Goal: Task Accomplishment & Management: Manage account settings

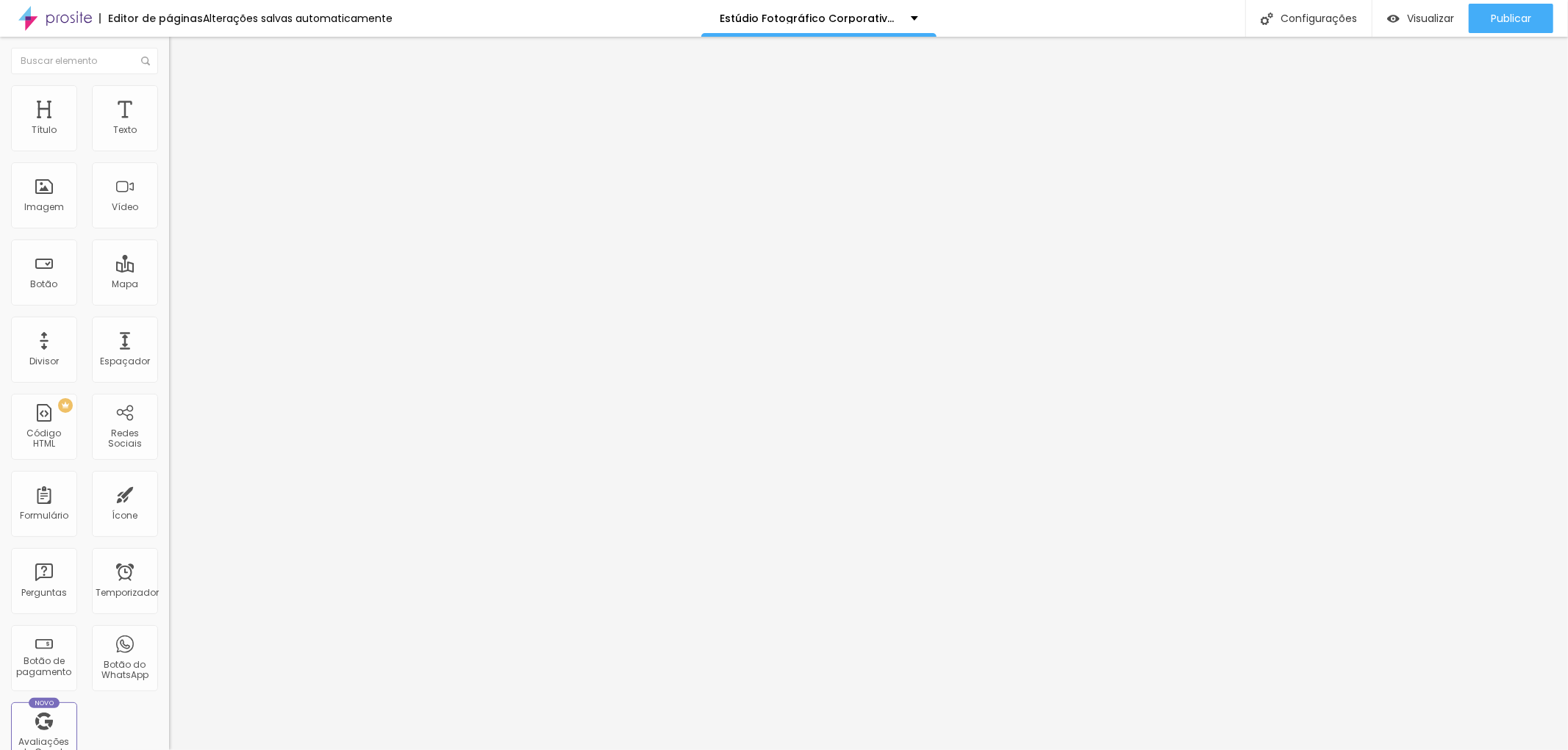
click at [183, 101] on font "Estilo" at bounding box center [194, 95] width 23 height 12
click at [183, 103] on font "Avançado" at bounding box center [206, 109] width 49 height 12
type input "18"
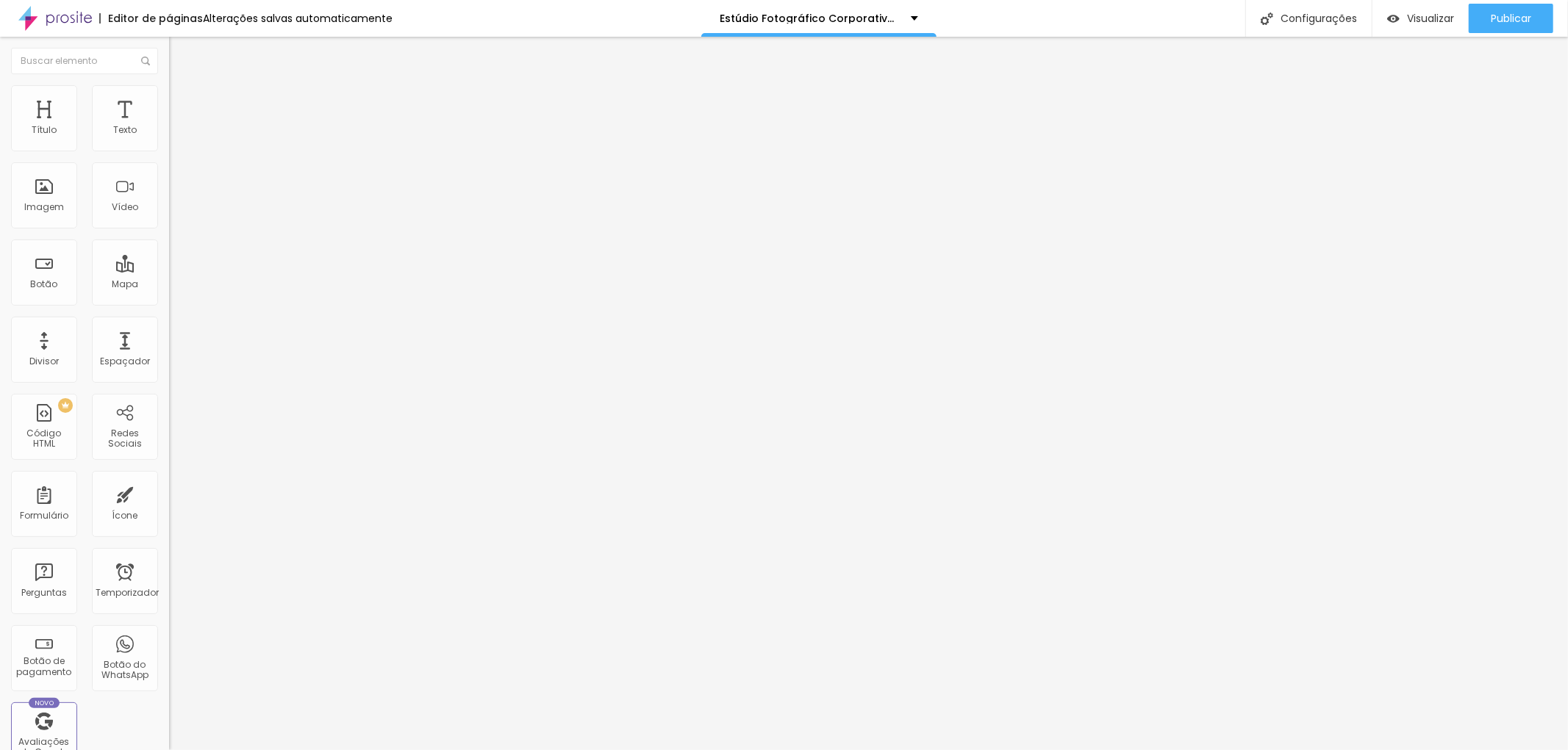
click at [169, 285] on input "range" at bounding box center [216, 290] width 95 height 11
click at [183, 101] on font "Estilo" at bounding box center [194, 95] width 23 height 12
type input "162"
type input "170"
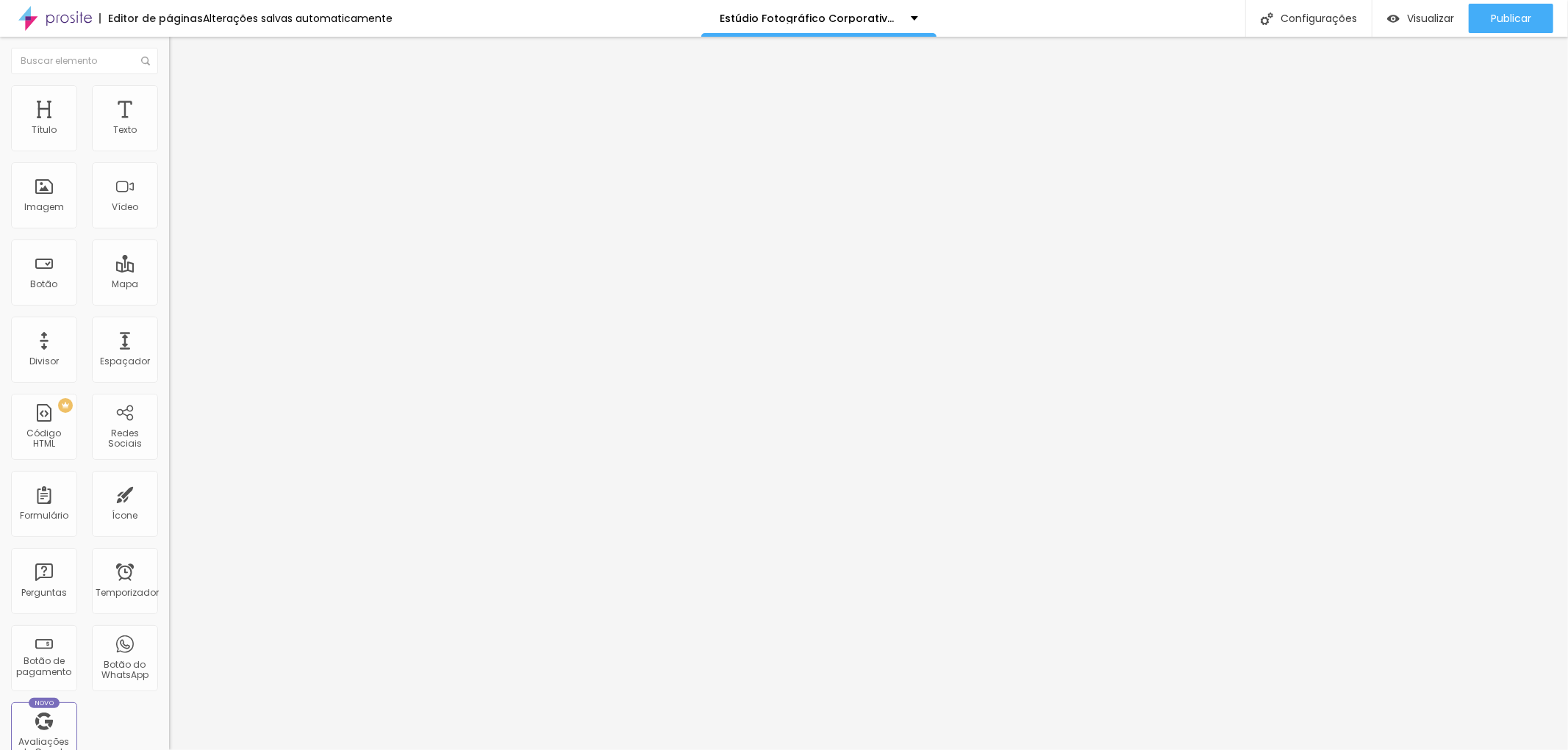
type input "170"
type input "175"
type input "183"
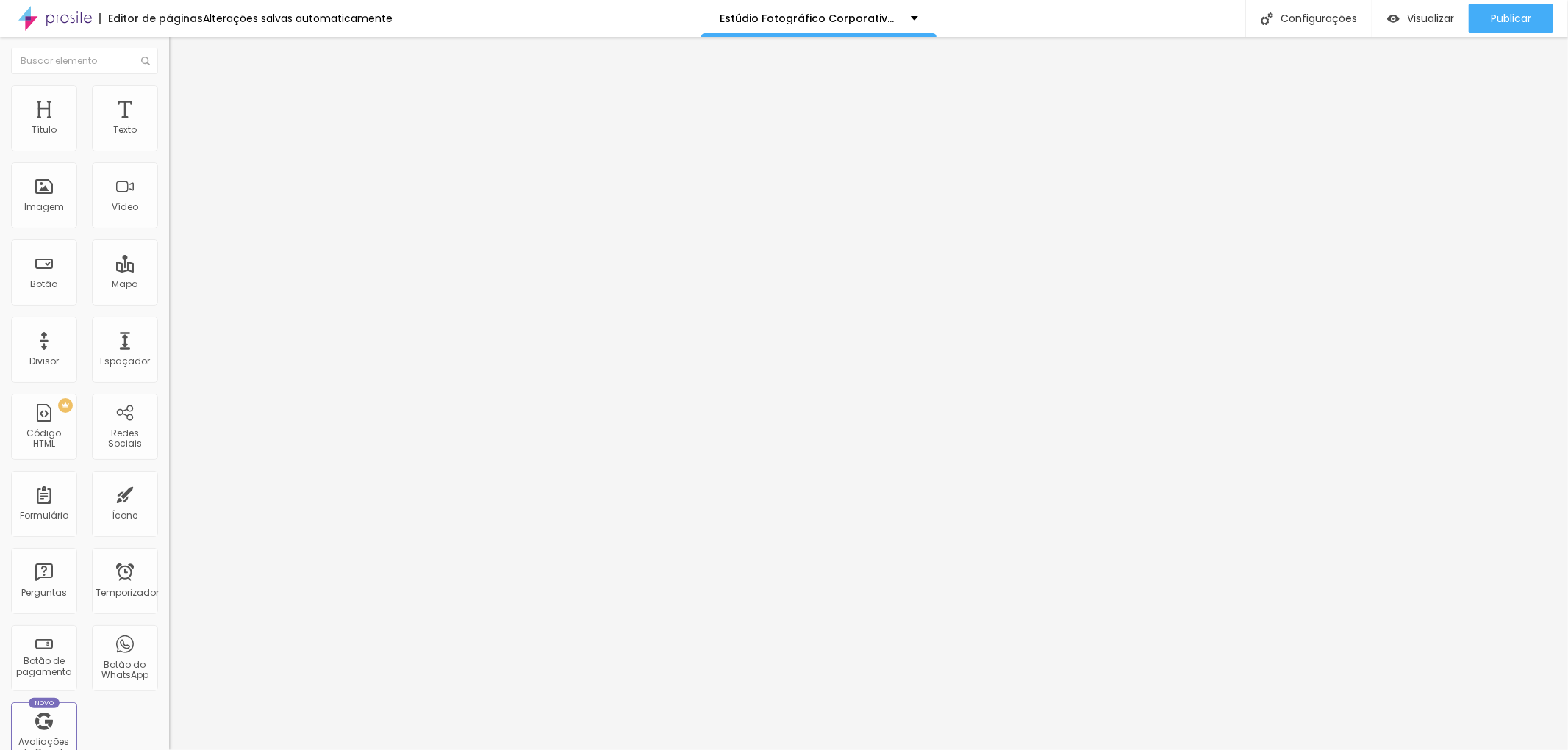
click at [169, 188] on input "range" at bounding box center [216, 182] width 95 height 11
click at [183, 99] on font "Estilo" at bounding box center [194, 95] width 23 height 12
click at [169, 100] on li "Avançado" at bounding box center [253, 107] width 169 height 14
type input "29"
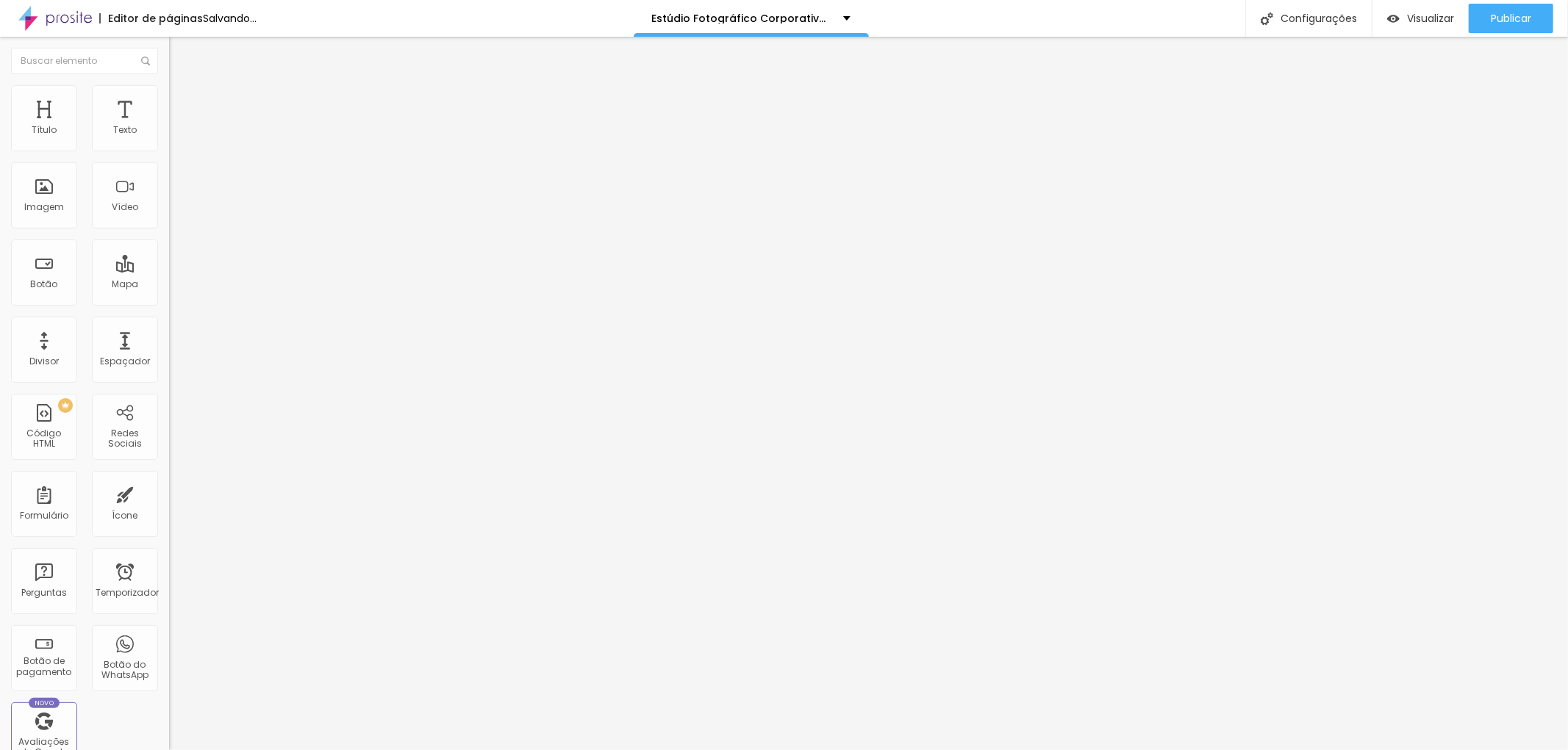
type input "30"
type input "23"
type input "22"
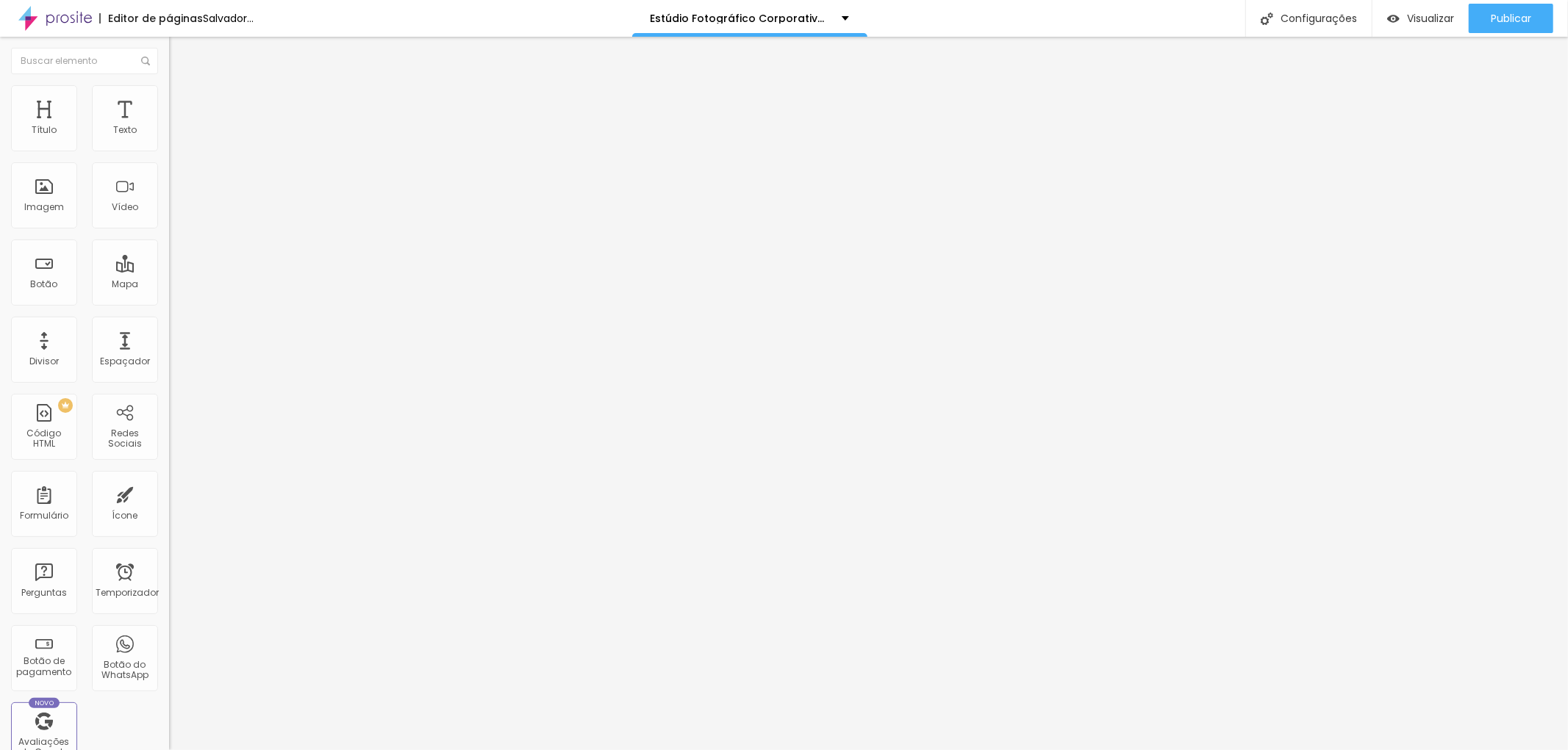
type input "22"
type input "21"
click at [169, 285] on input "range" at bounding box center [216, 290] width 95 height 11
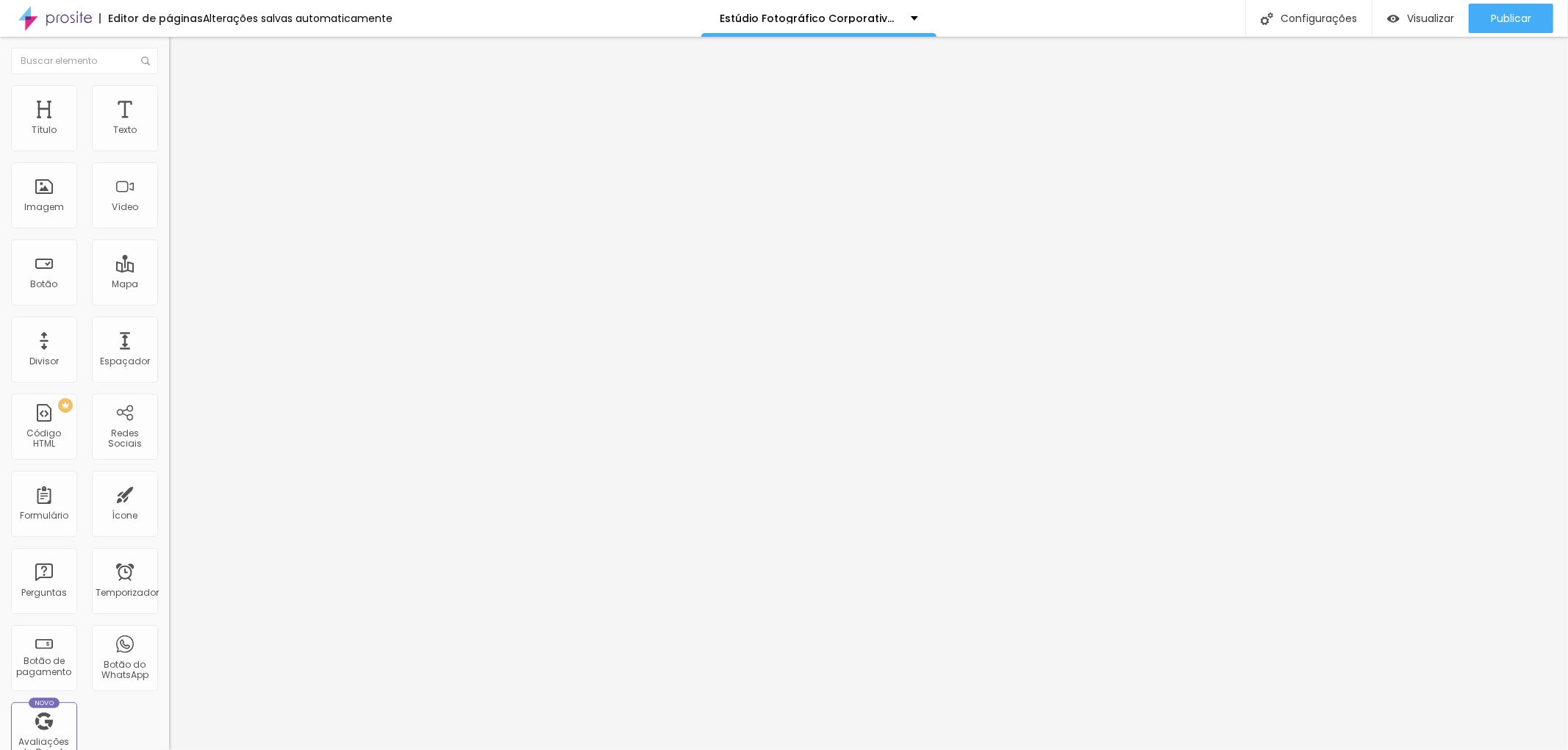
click at [183, 101] on font "Estilo" at bounding box center [194, 95] width 23 height 12
drag, startPoint x: 155, startPoint y: 155, endPoint x: 167, endPoint y: 158, distance: 12.4
click at [169, 151] on input "range" at bounding box center [216, 144] width 95 height 11
click at [183, 87] on font "Conteúdo" at bounding box center [205, 80] width 46 height 12
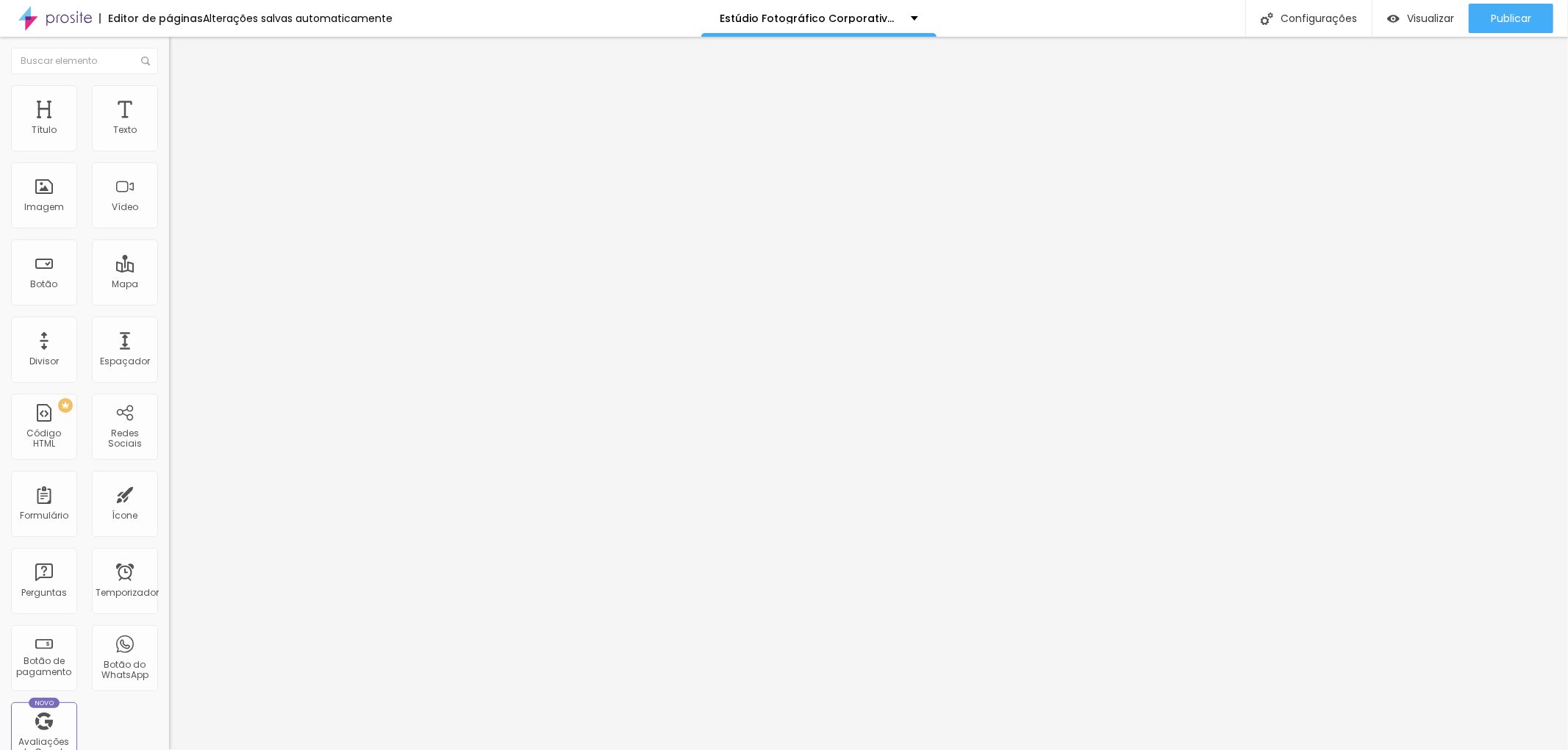
click at [169, 487] on div "Editar nulo Conteúdo Estilo Avançado Trocar imagem Descrição da imagem (Alt) Es…" at bounding box center [253, 393] width 169 height 714
click at [169, 512] on div "Editar nulo Conteúdo Estilo Avançado Trocar imagem Descrição da imagem (Alt) Es…" at bounding box center [253, 393] width 169 height 714
click at [169, 301] on input "https://" at bounding box center [257, 293] width 177 height 14
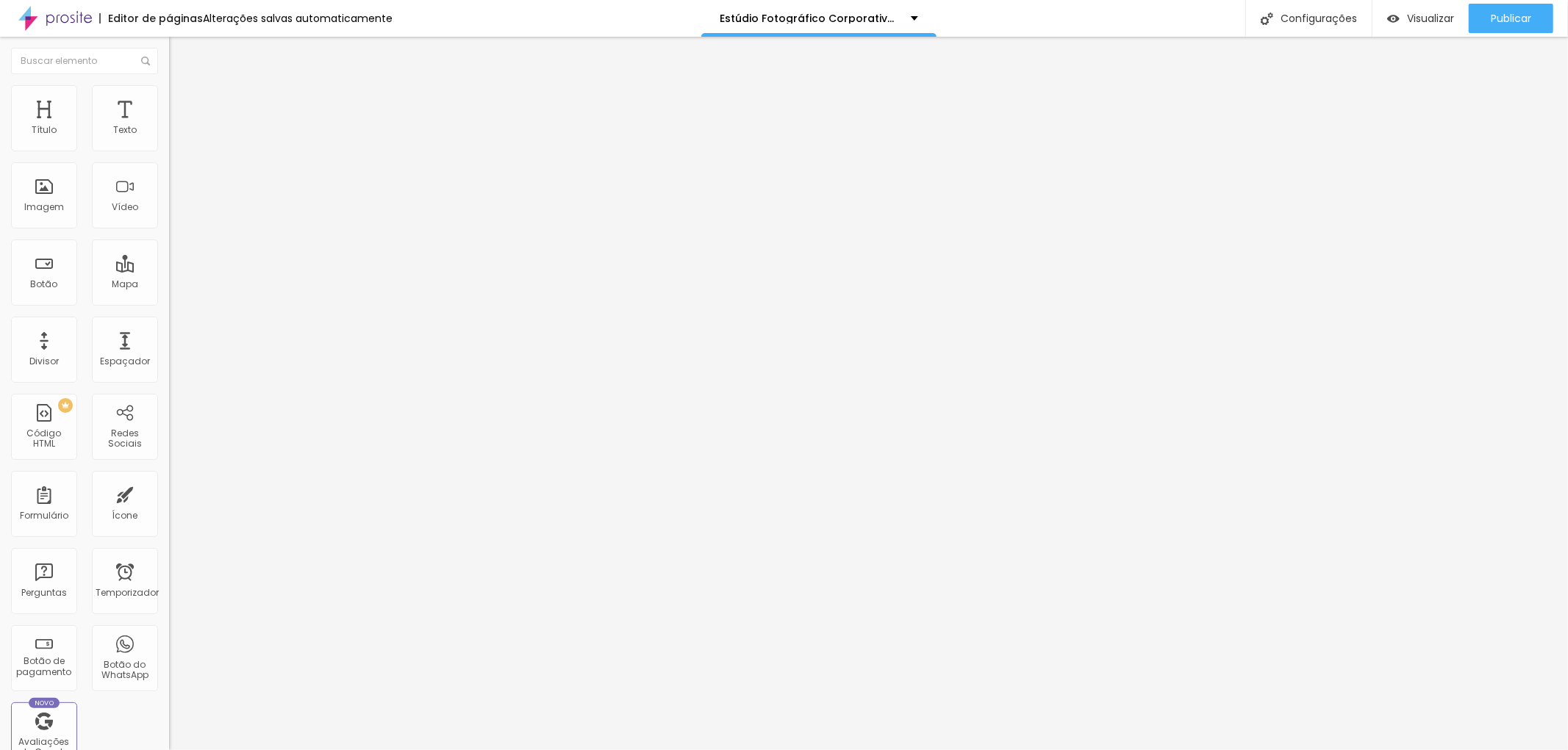
scroll to position [0, 421]
click at [169, 301] on input "https://www.jottaphotopro.com.br/portfolio/retrato-corporativo/779828-fotografo…" at bounding box center [257, 293] width 177 height 14
type input "https://www.jottaphotopro.com.br/portfolio/retrato-corporativo"
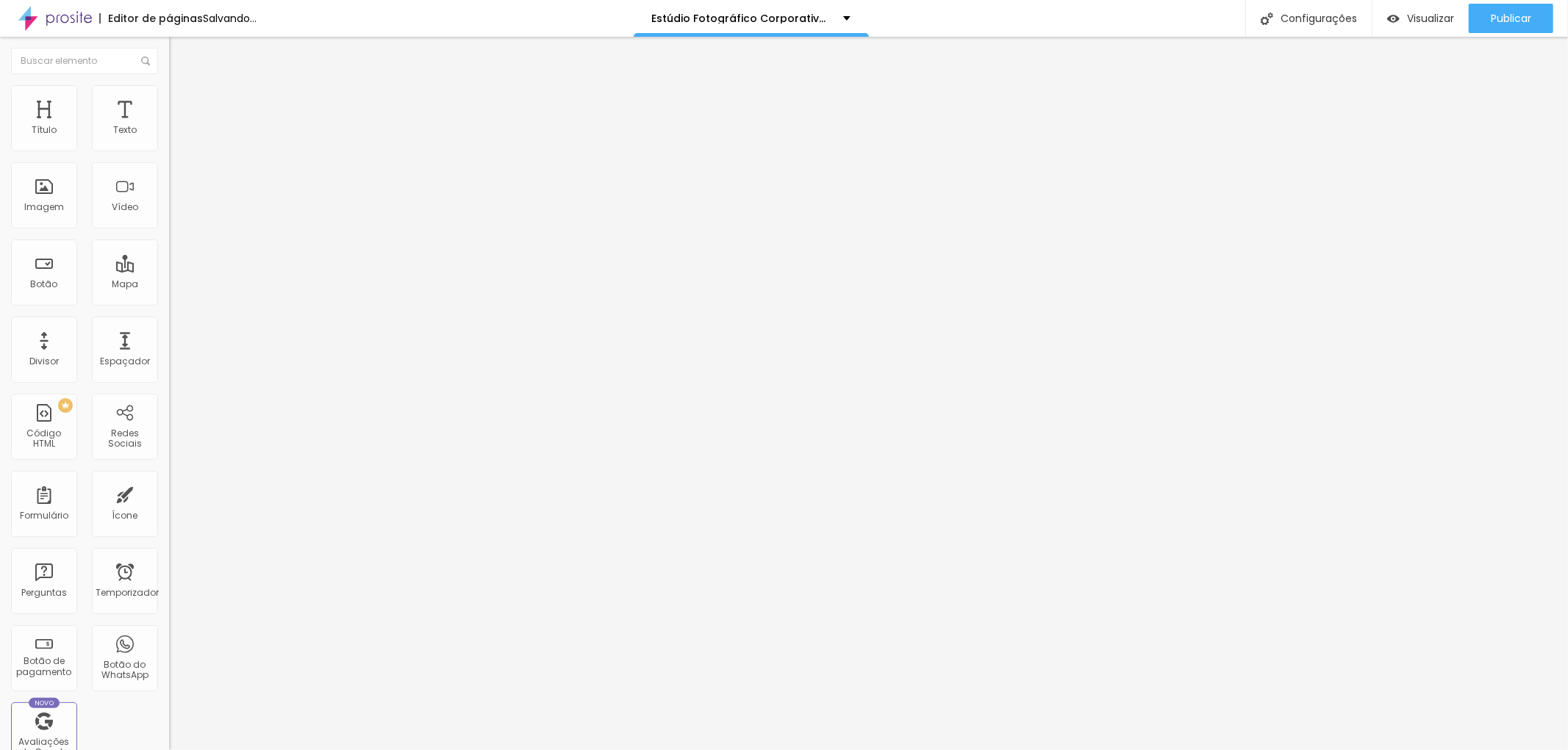
click at [169, 547] on div "Editar nulo Conteúdo Estilo Avançado Trocar imagem Descrição da imagem (Alt) A …" at bounding box center [253, 393] width 169 height 714
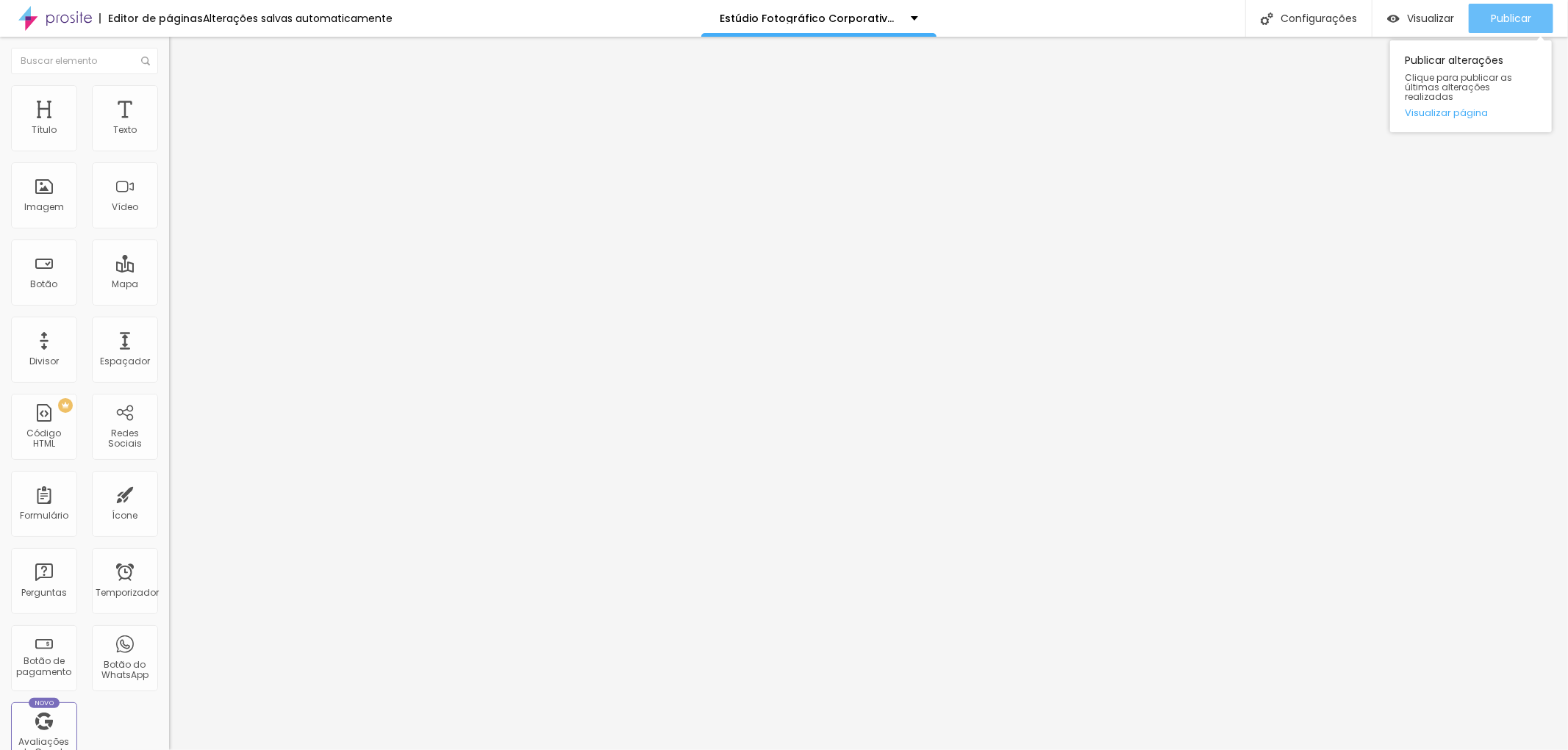
click at [1524, 11] on font "Publicar" at bounding box center [1511, 18] width 40 height 14
